Goal: Task Accomplishment & Management: Manage account settings

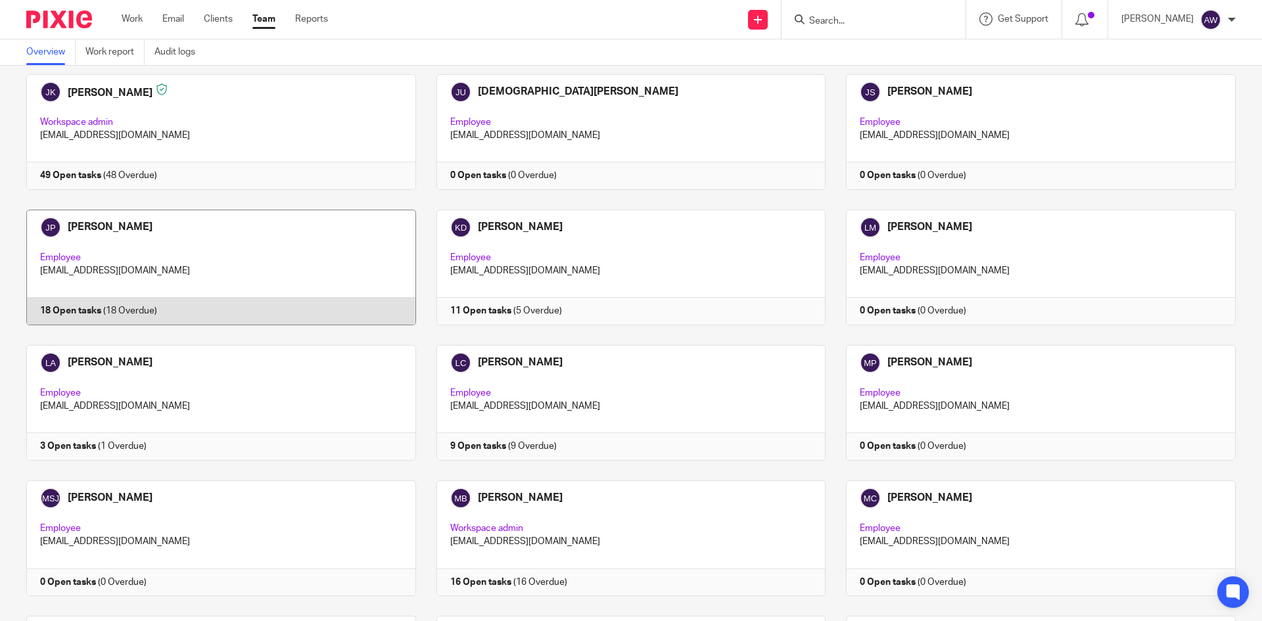
scroll to position [1380, 0]
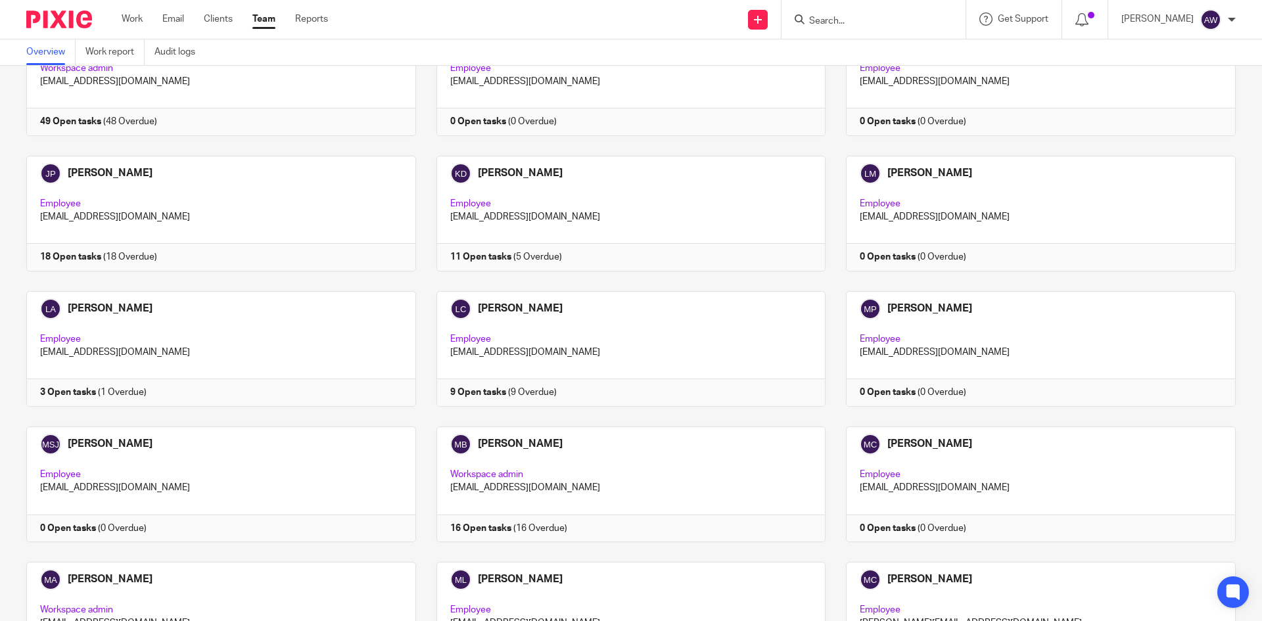
click at [848, 20] on input "Search" at bounding box center [867, 22] width 118 height 12
click at [838, 24] on input "Search" at bounding box center [867, 22] width 118 height 12
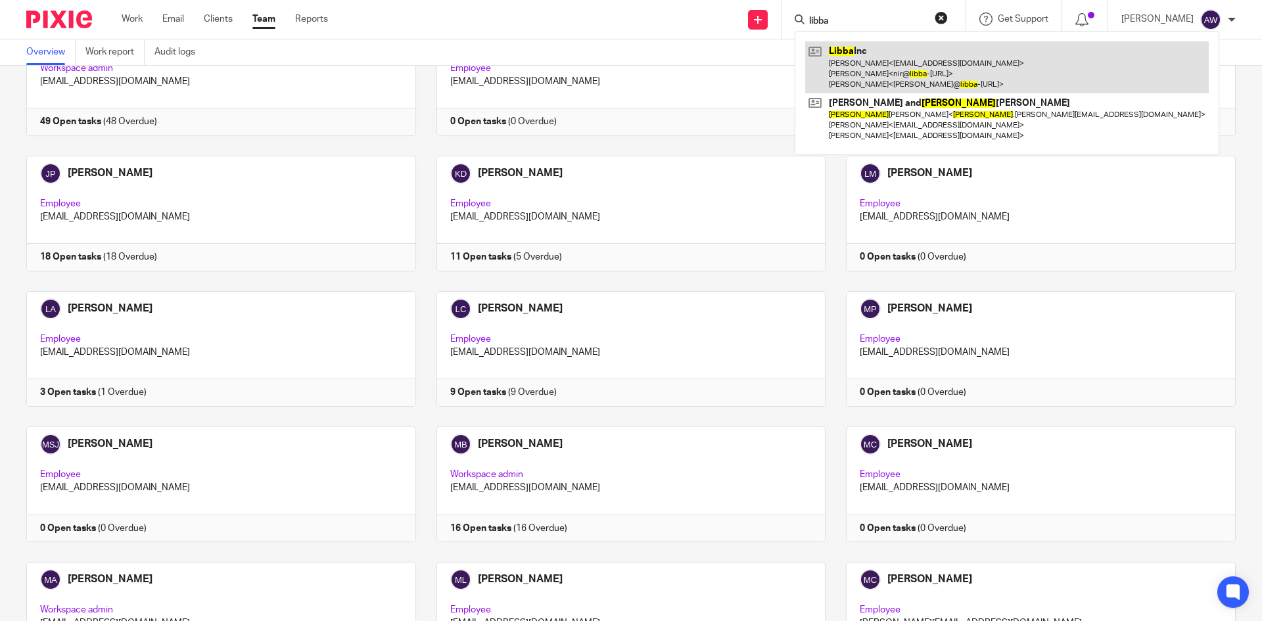
type input "libba"
click at [854, 56] on link at bounding box center [1006, 67] width 403 height 52
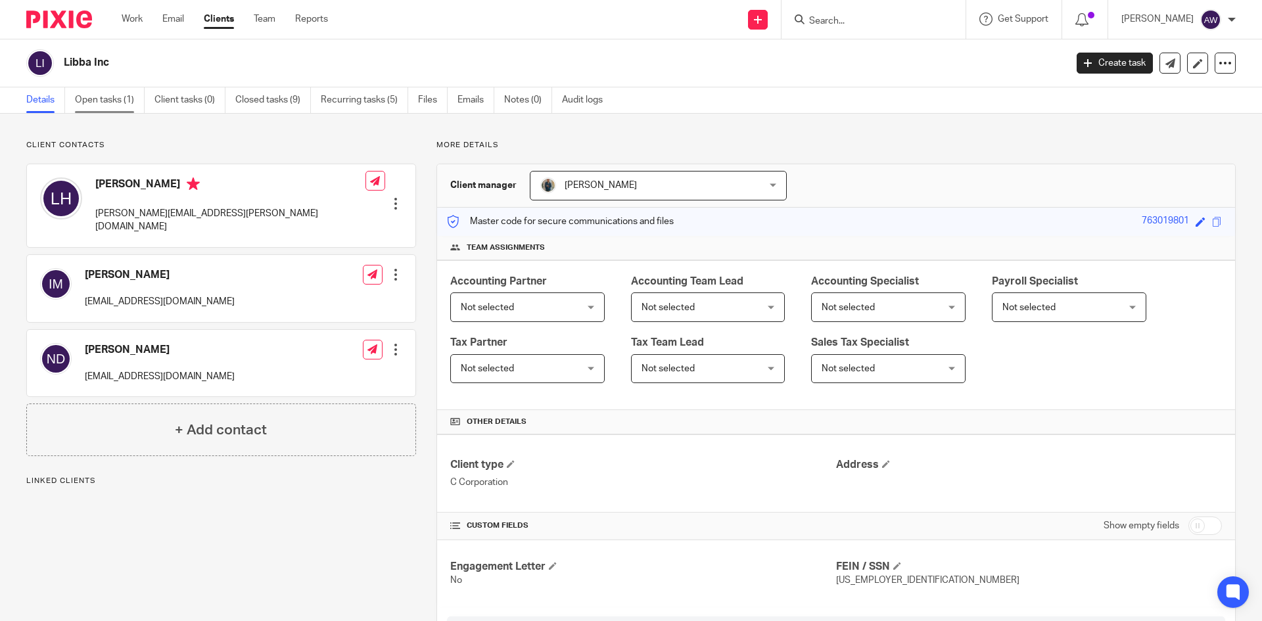
click at [126, 97] on link "Open tasks (1)" at bounding box center [110, 100] width 70 height 26
click at [124, 97] on link "Open tasks (1)" at bounding box center [110, 100] width 70 height 26
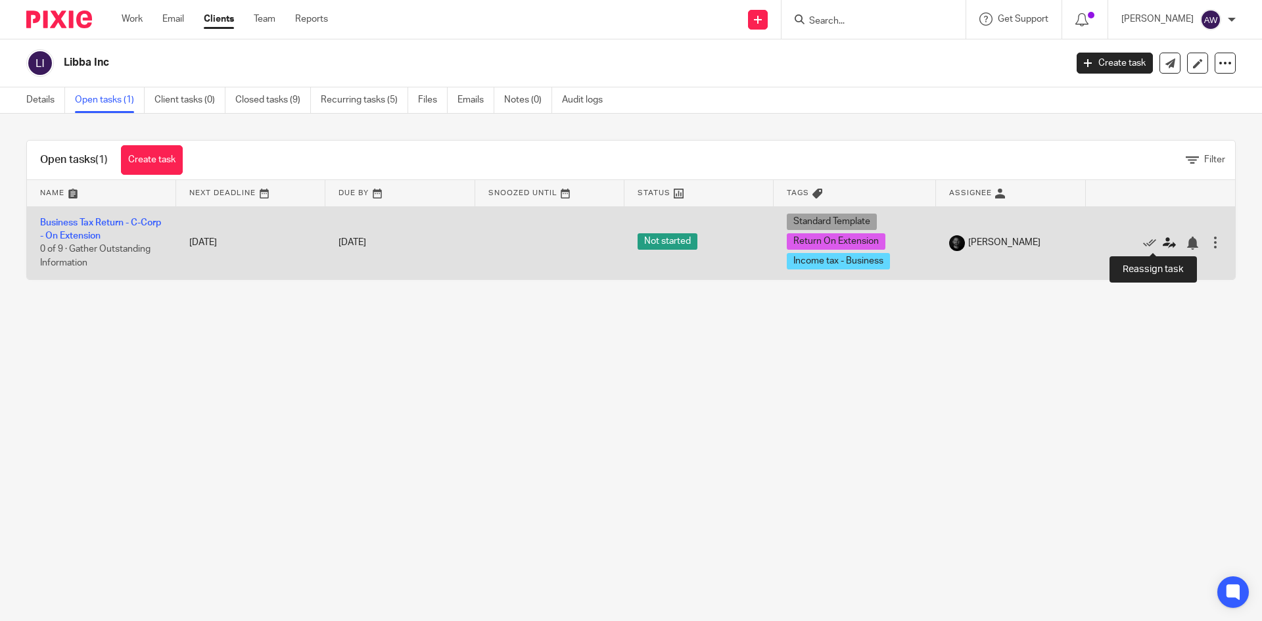
click at [1162, 242] on icon at bounding box center [1168, 243] width 13 height 13
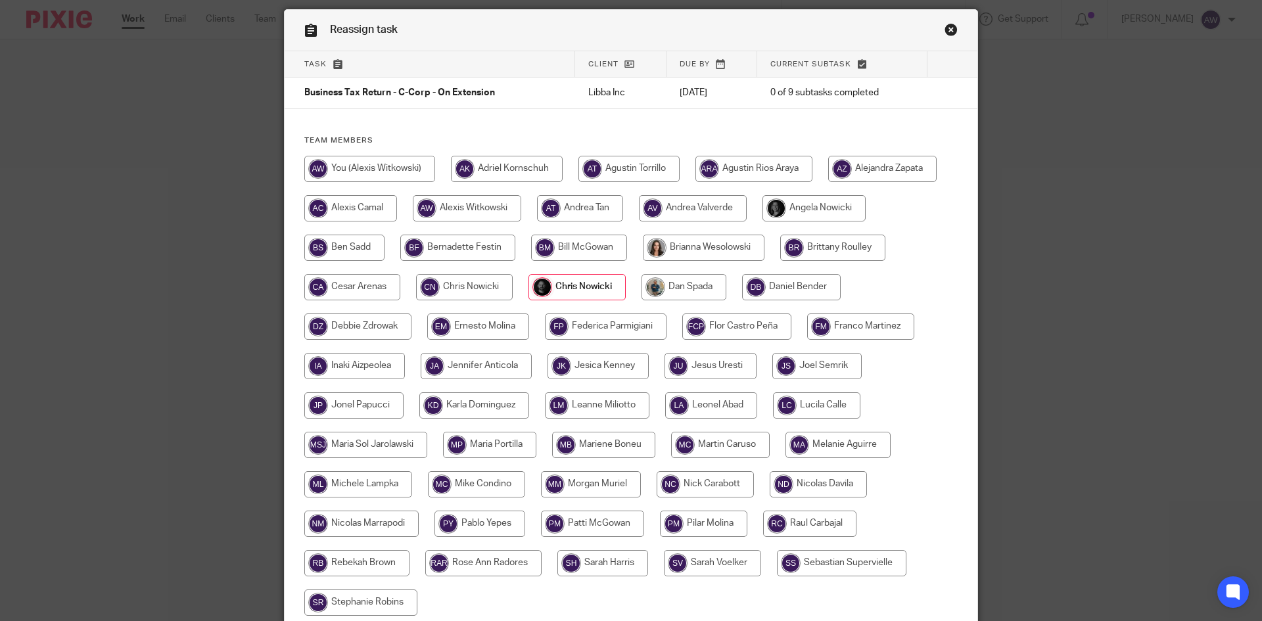
scroll to position [66, 0]
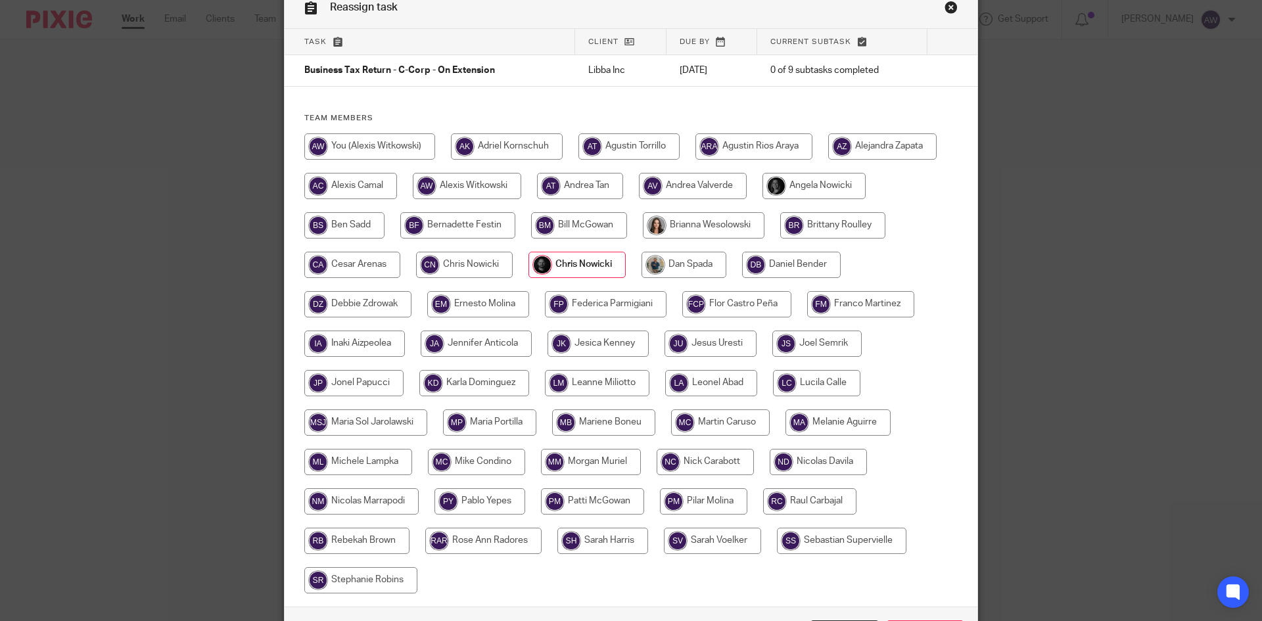
click at [695, 388] on input "radio" at bounding box center [711, 383] width 92 height 26
radio input "true"
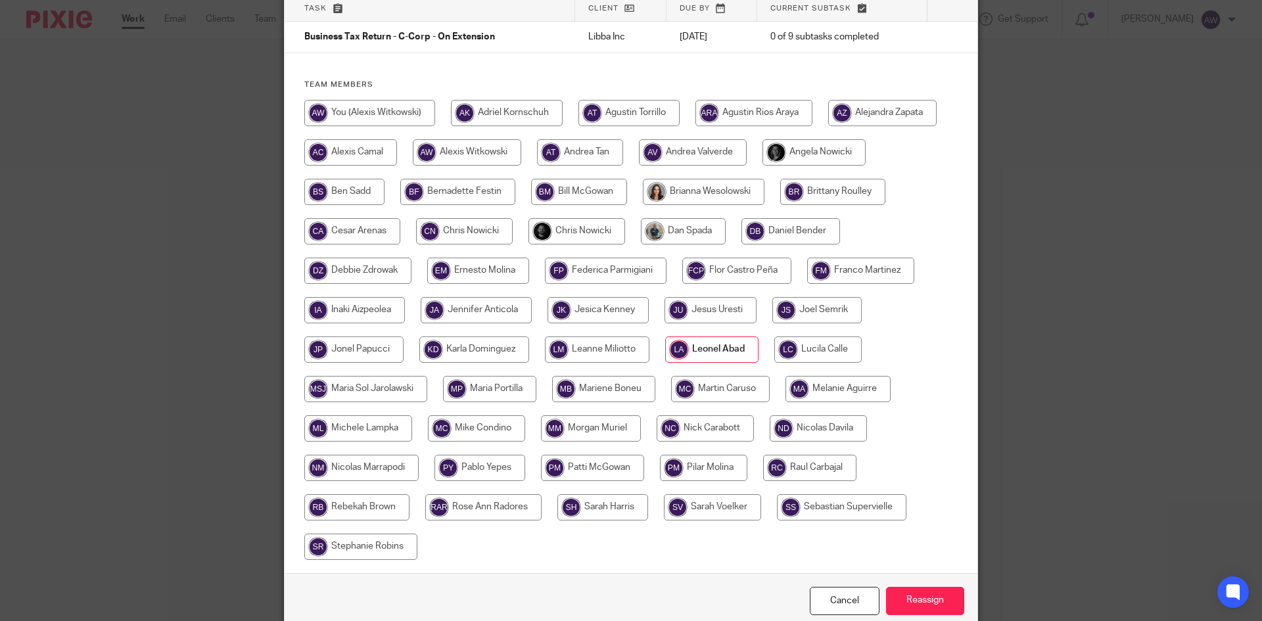
scroll to position [131, 0]
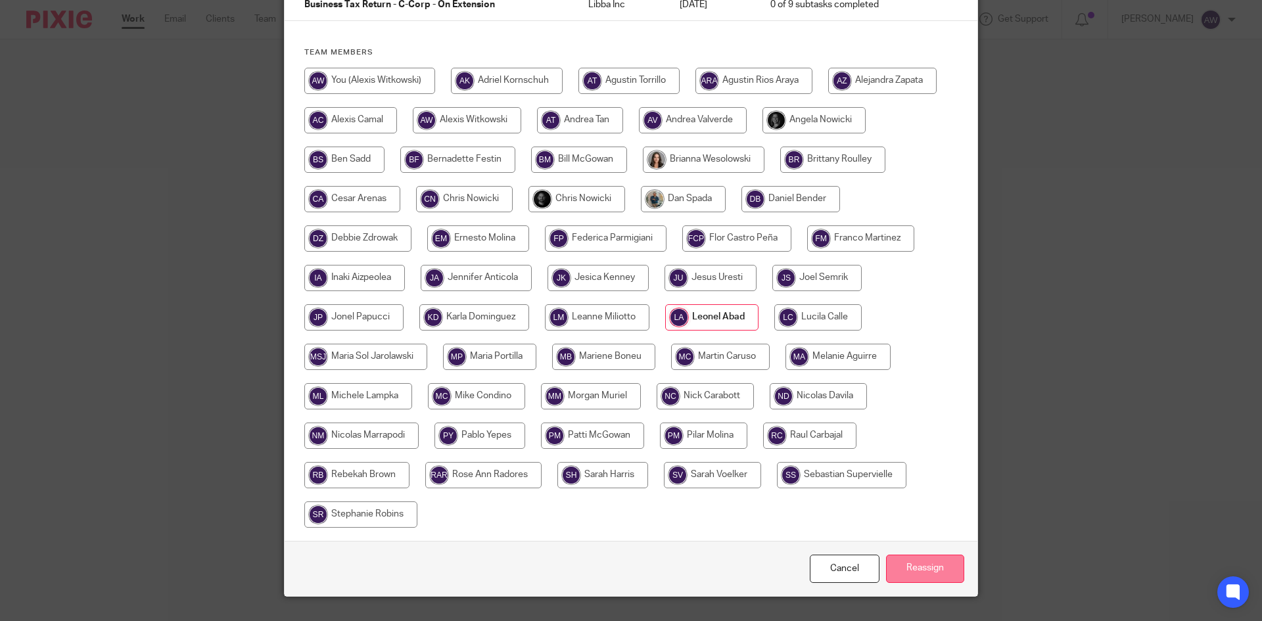
click at [922, 561] on input "Reassign" at bounding box center [925, 569] width 78 height 28
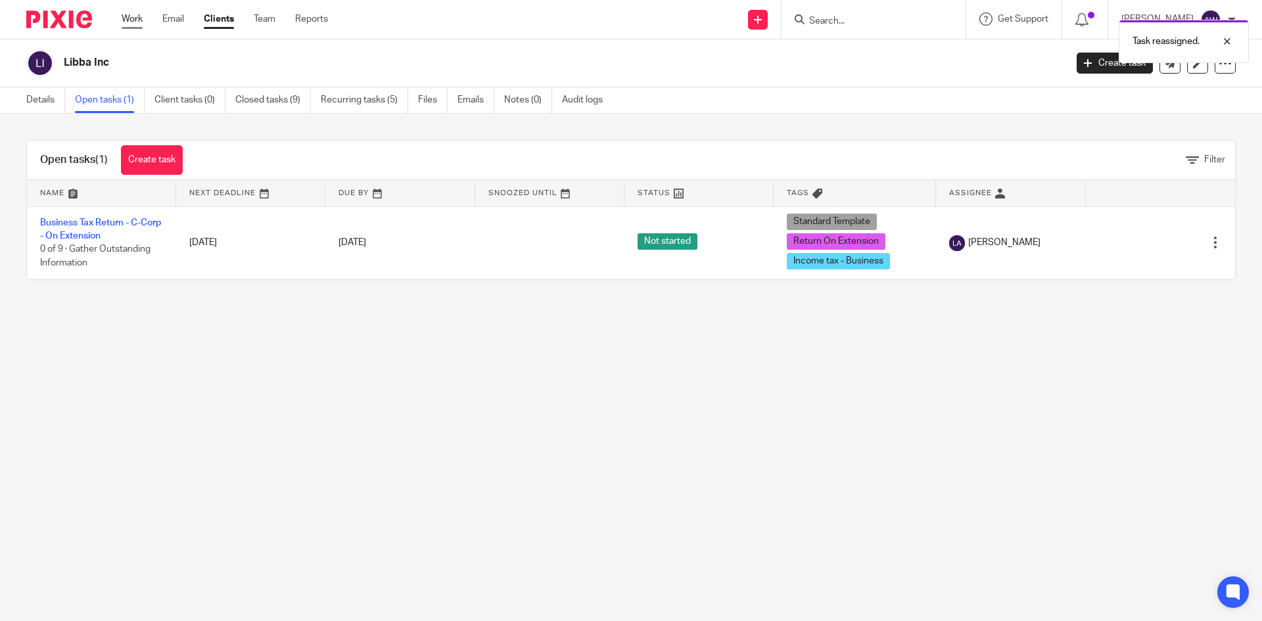
click at [124, 22] on link "Work" at bounding box center [132, 18] width 21 height 13
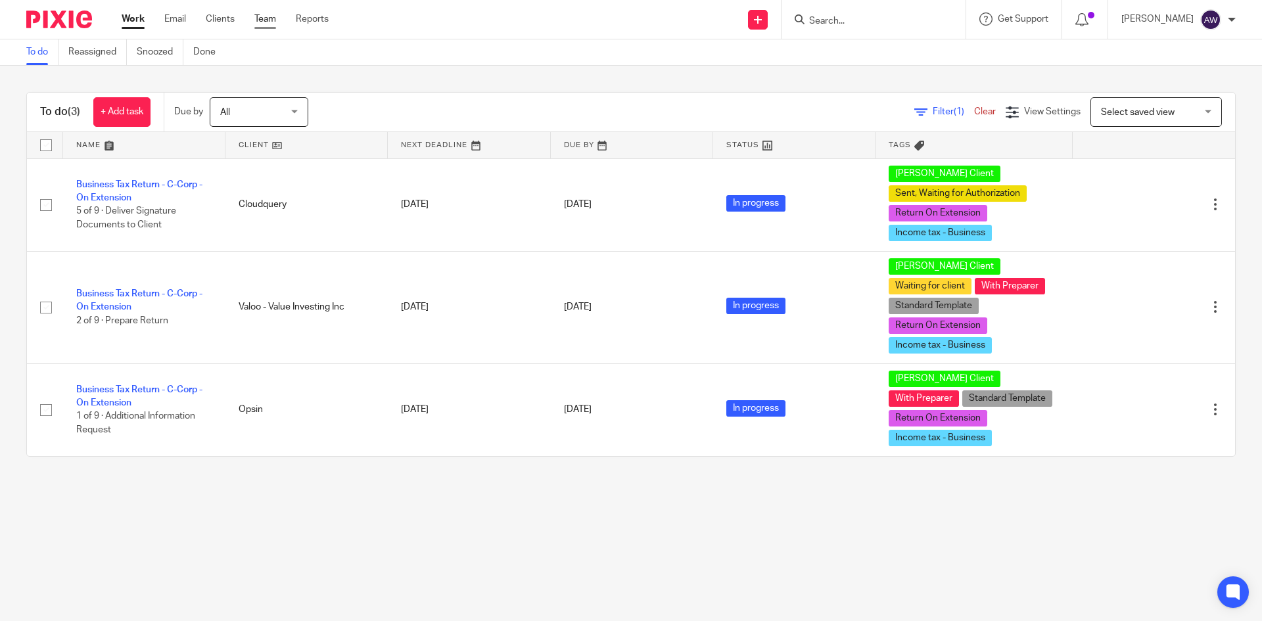
click at [258, 20] on link "Team" at bounding box center [265, 18] width 22 height 13
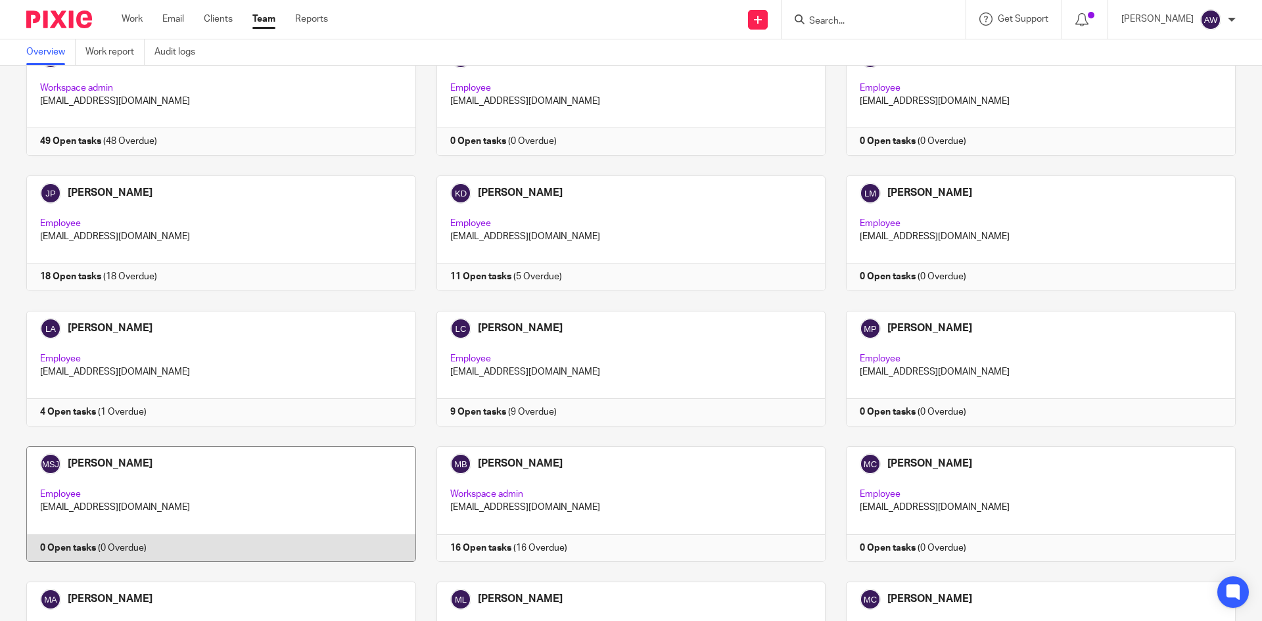
scroll to position [1511, 0]
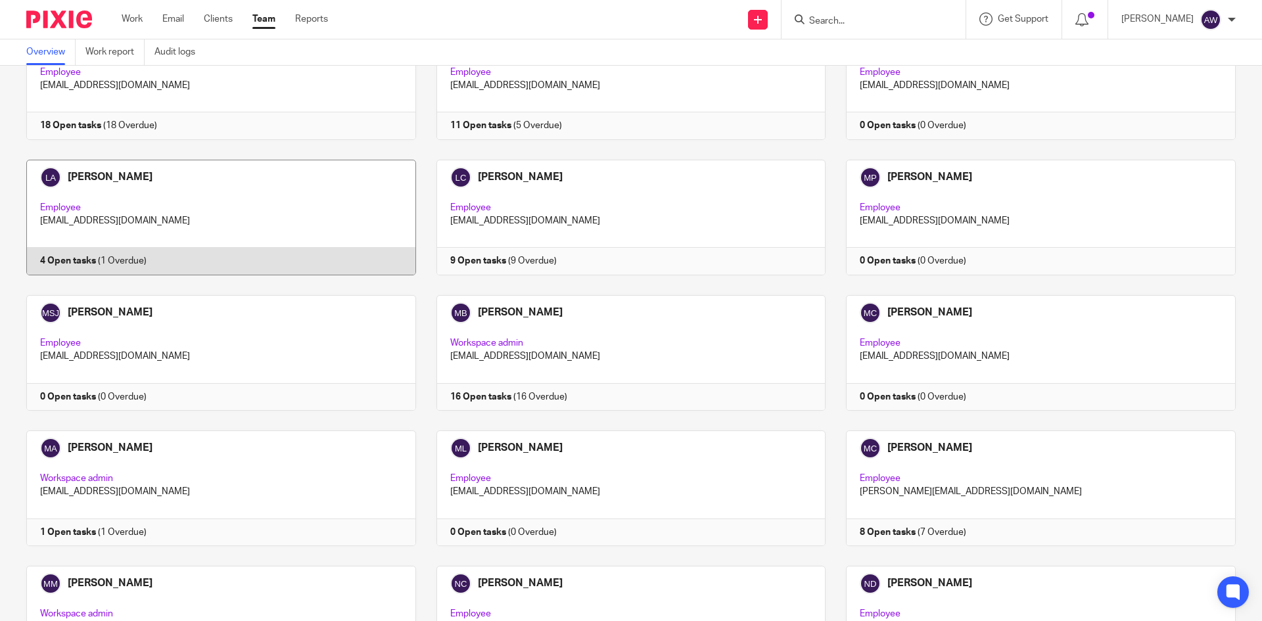
click at [156, 212] on link at bounding box center [211, 218] width 410 height 116
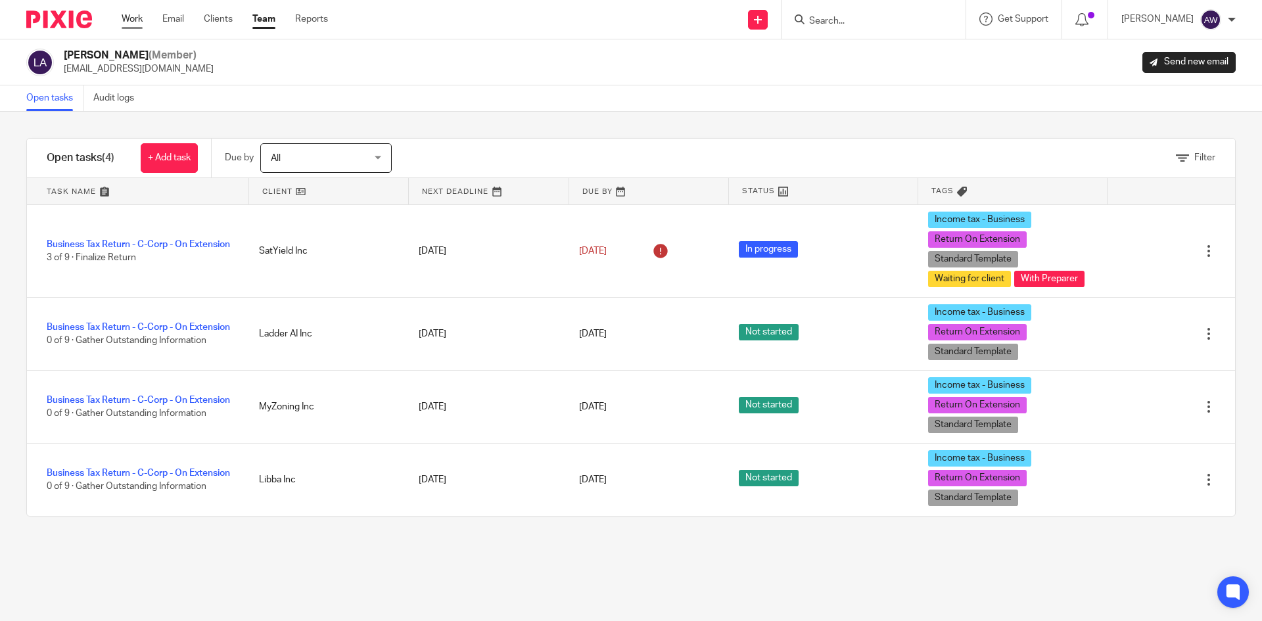
click at [123, 22] on link "Work" at bounding box center [132, 18] width 21 height 13
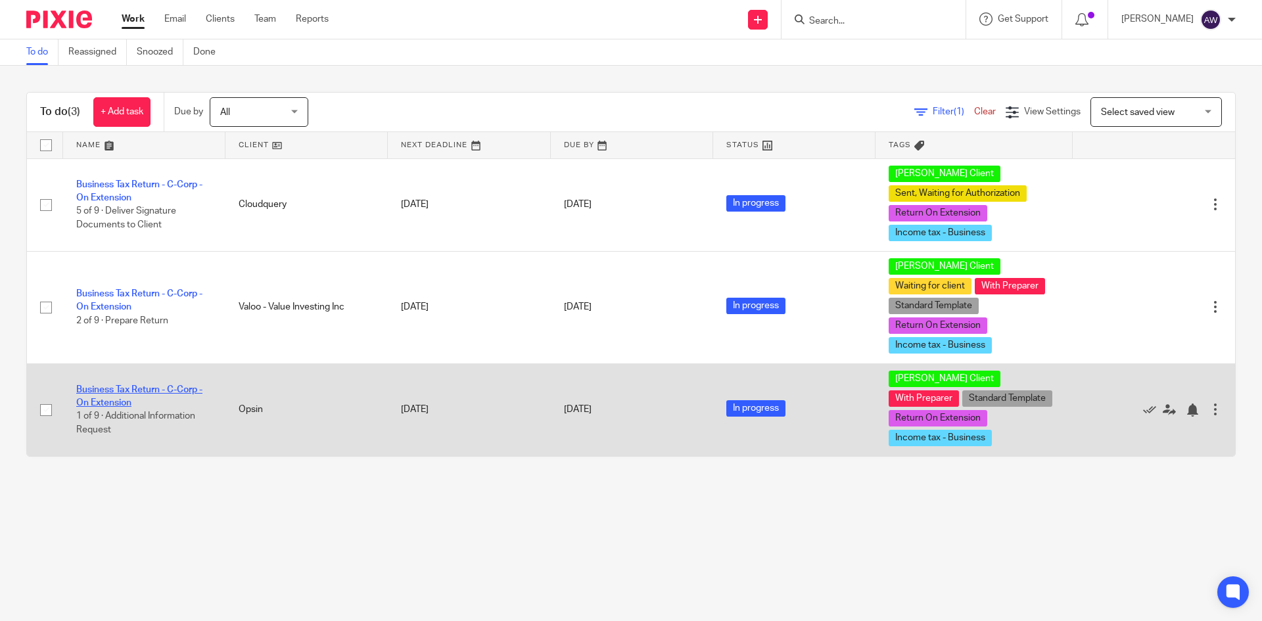
click at [164, 385] on link "Business Tax Return - C-Corp - On Extension" at bounding box center [139, 396] width 126 height 22
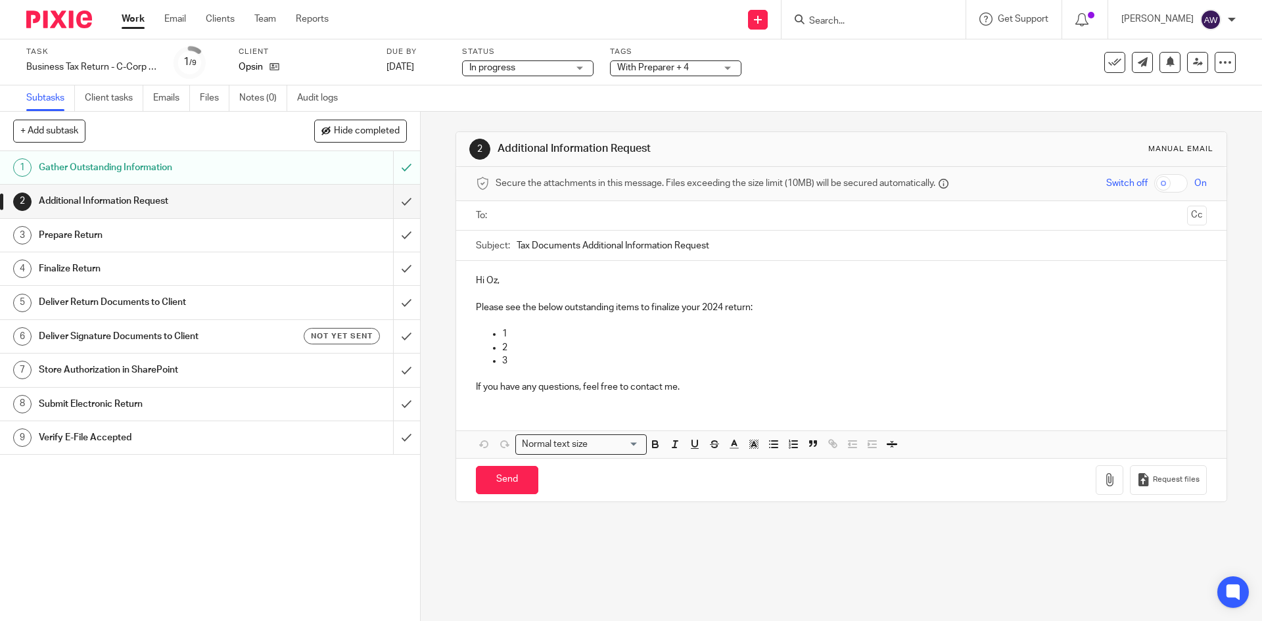
click at [659, 73] on span "With Preparer + 4" at bounding box center [666, 68] width 99 height 14
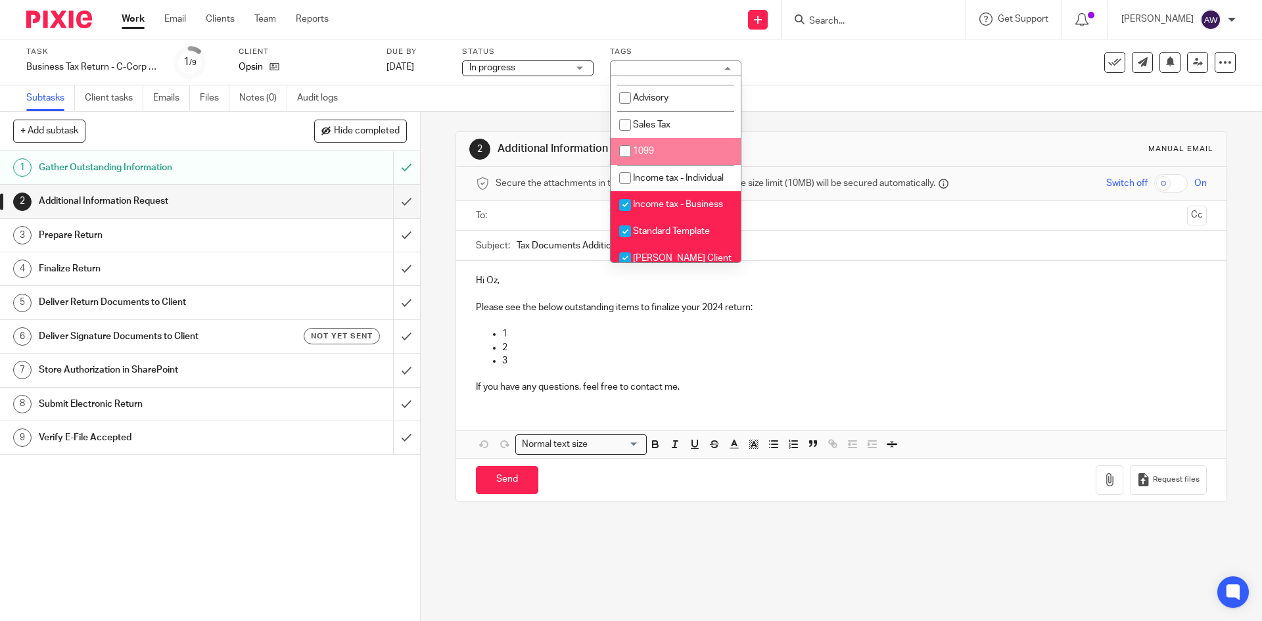
scroll to position [401, 0]
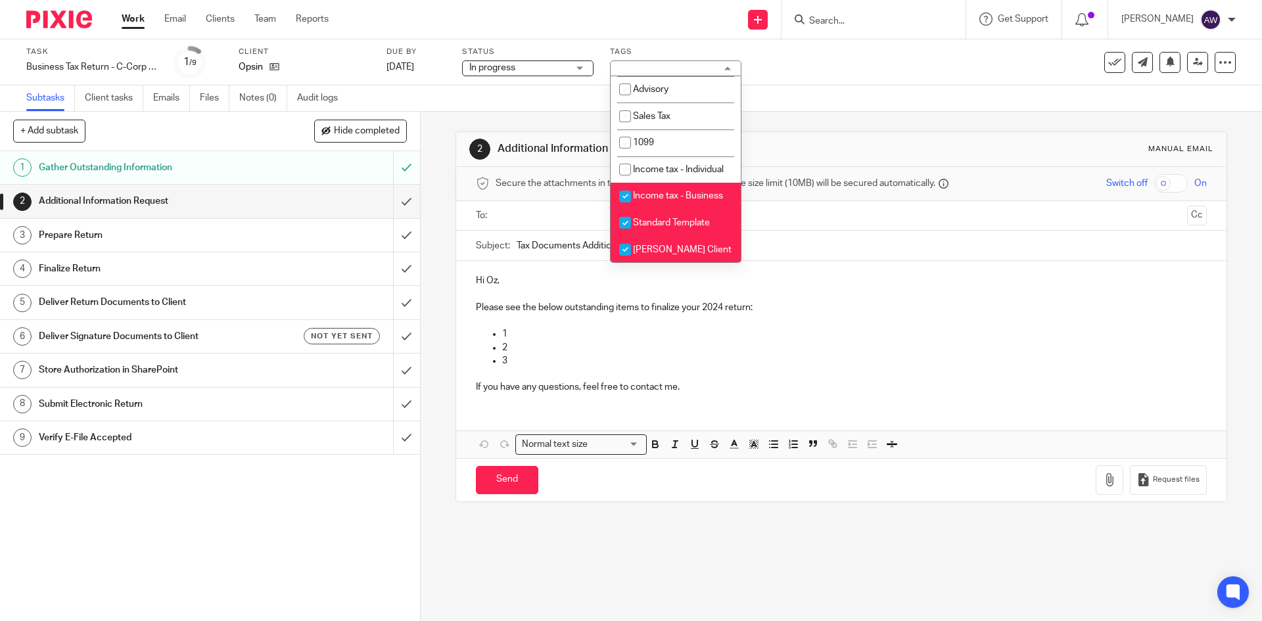
click at [657, 242] on li "ERB Client" at bounding box center [675, 249] width 130 height 27
click at [632, 251] on input "checkbox" at bounding box center [624, 249] width 25 height 25
checkbox input "true"
click at [437, 102] on div "Subtasks Client tasks Emails Files Notes (0) Audit logs" at bounding box center [631, 98] width 1262 height 26
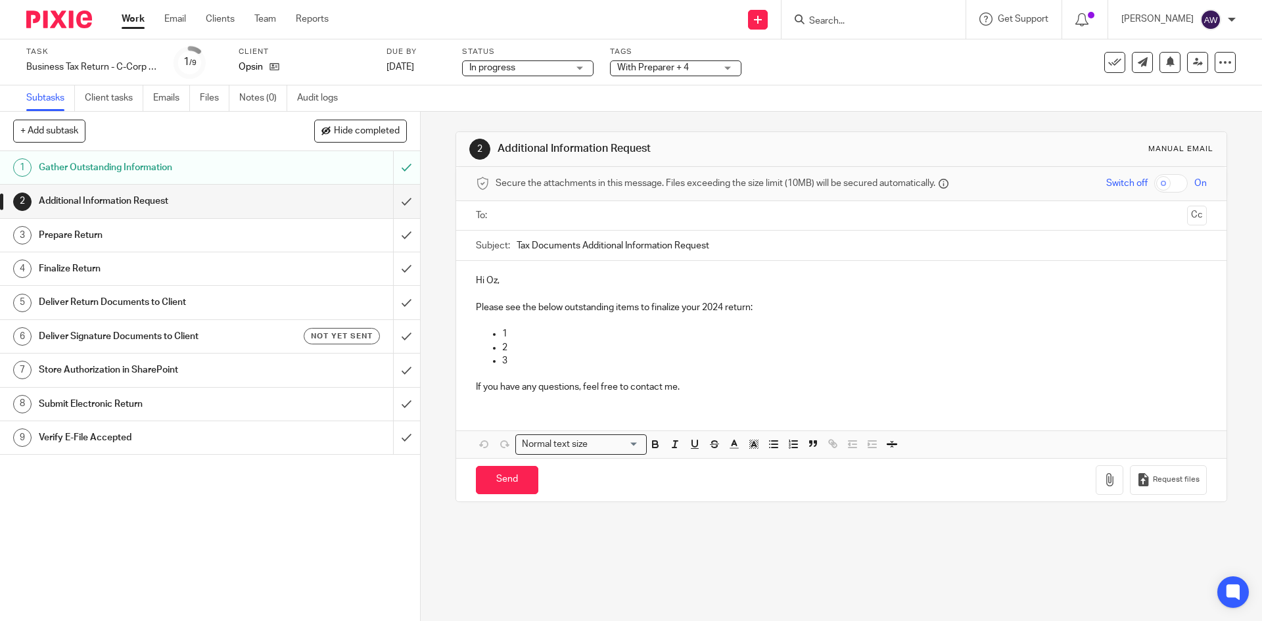
click at [132, 26] on link "Work" at bounding box center [133, 18] width 23 height 13
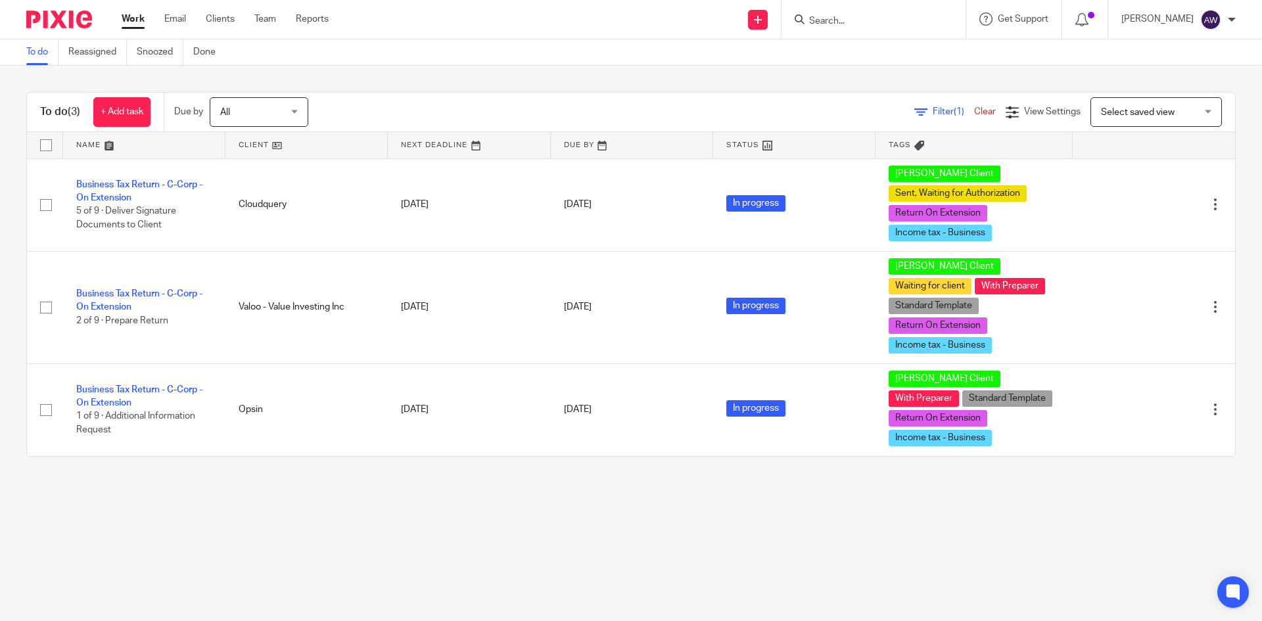
click at [145, 14] on link "Work" at bounding box center [133, 18] width 23 height 13
click at [1087, 23] on icon at bounding box center [1081, 19] width 13 height 13
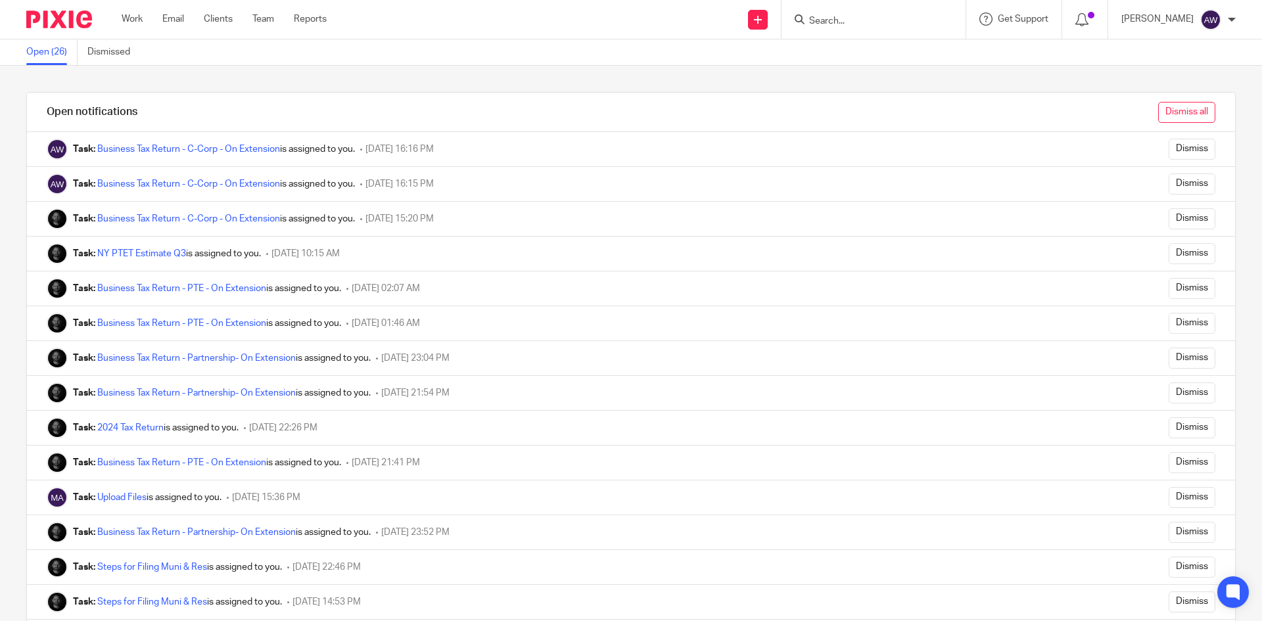
click at [1158, 107] on input "Dismiss all" at bounding box center [1186, 112] width 57 height 21
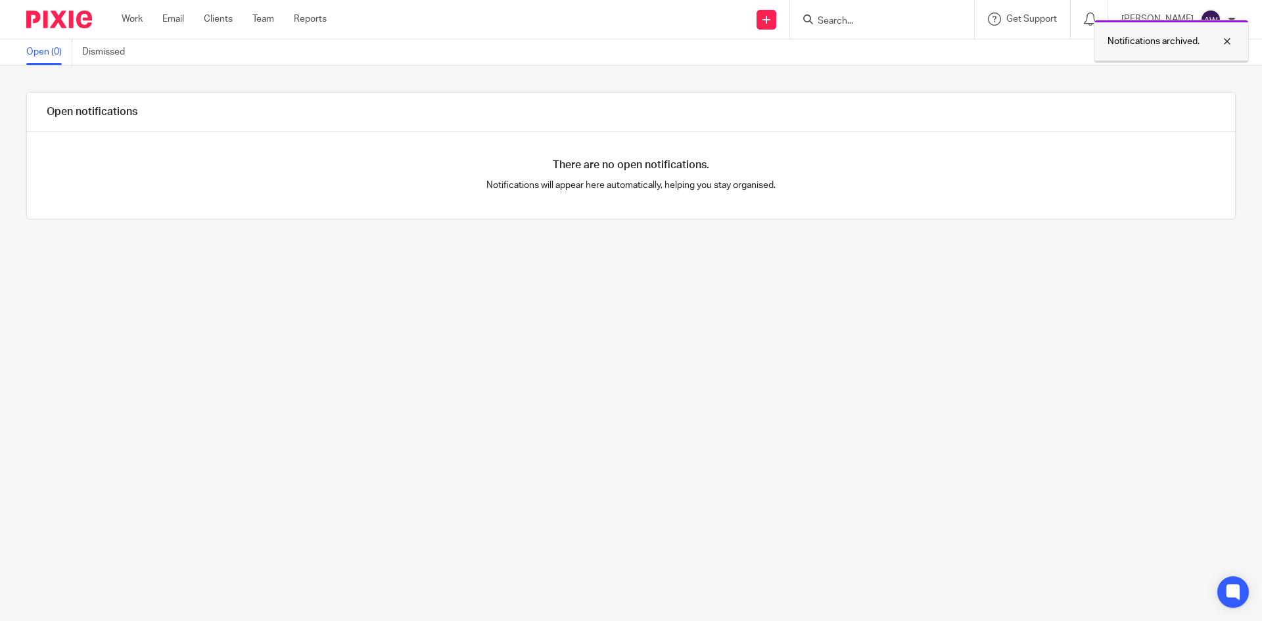
click at [1227, 42] on div at bounding box center [1216, 42] width 35 height 16
click at [1226, 19] on div "[PERSON_NAME]" at bounding box center [1178, 19] width 114 height 21
click at [1164, 93] on span "Logout" at bounding box center [1175, 91] width 30 height 9
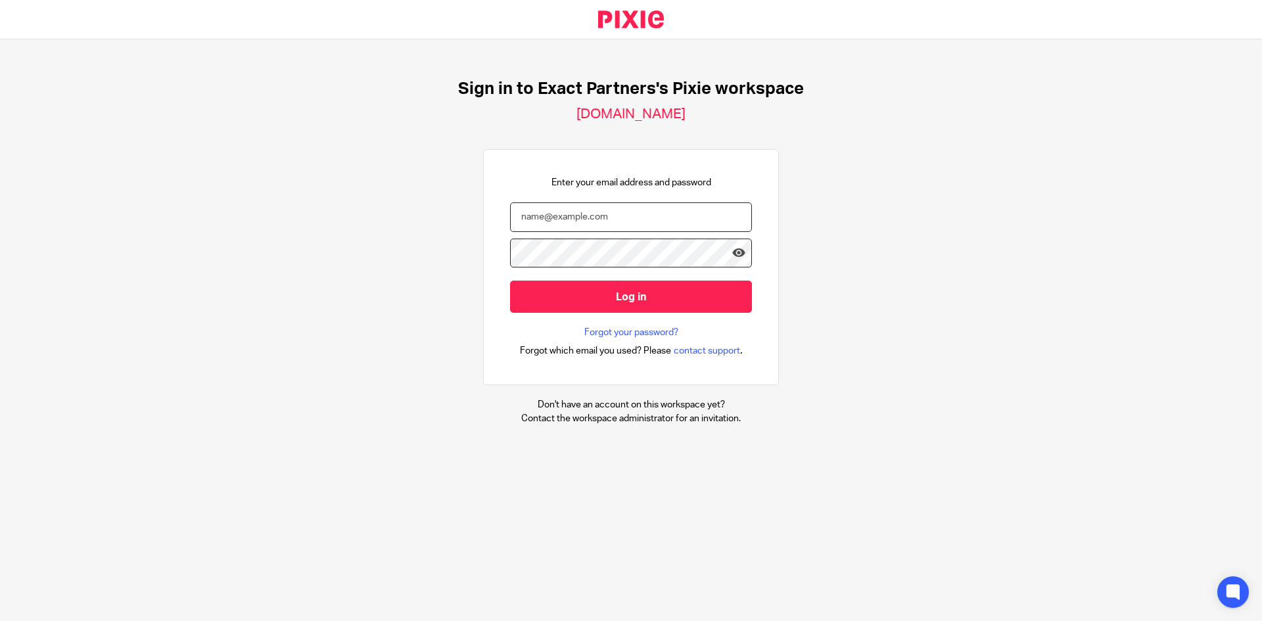
click at [550, 212] on input "email" at bounding box center [631, 217] width 242 height 30
click at [700, 226] on input "email" at bounding box center [631, 217] width 242 height 30
click at [752, 291] on nordpass-icon at bounding box center [752, 296] width 0 height 11
click at [582, 218] on input "email" at bounding box center [631, 217] width 242 height 30
click at [0, 620] on nordpass-autofill-portal at bounding box center [0, 621] width 0 height 0
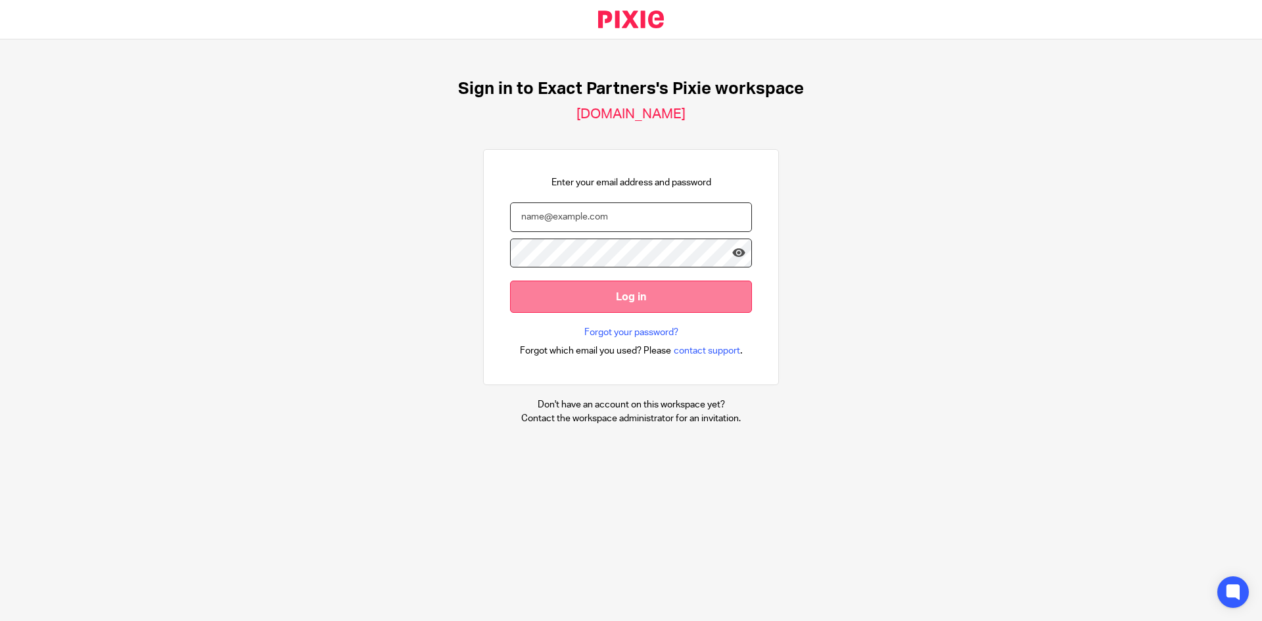
type input "[EMAIL_ADDRESS][DOMAIN_NAME]"
click at [591, 289] on input "Log in" at bounding box center [631, 297] width 242 height 32
